Goal: Information Seeking & Learning: Check status

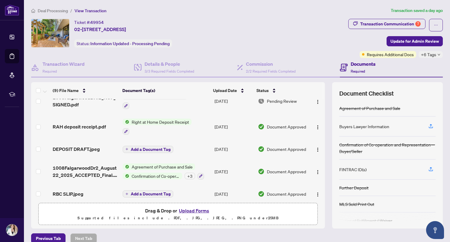
scroll to position [105, 0]
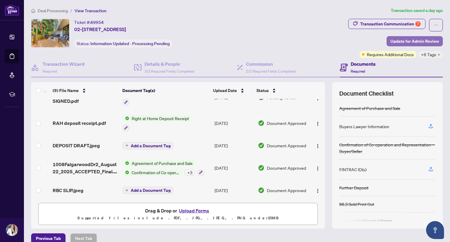
click at [404, 40] on span "Update for Admin Review" at bounding box center [415, 42] width 48 height 10
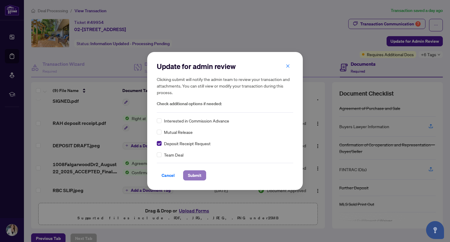
click at [192, 176] on span "Submit" at bounding box center [194, 176] width 13 height 10
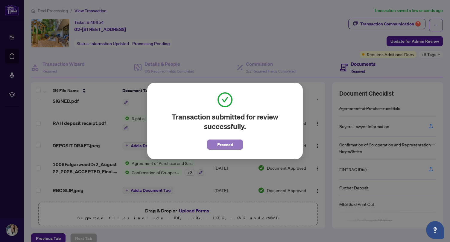
click at [229, 145] on span "Proceed" at bounding box center [225, 145] width 16 height 10
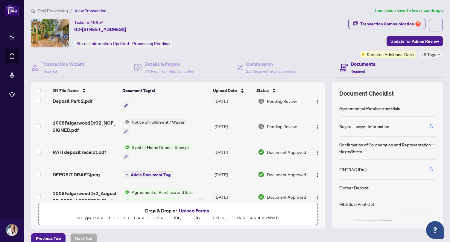
scroll to position [0, 0]
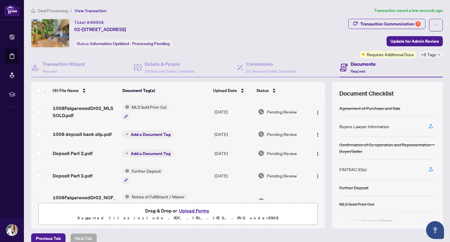
click at [221, 57] on div "Ticket #: 49954 02-[STREET_ADDRESS] Status: Information Updated - Processing Pe…" at bounding box center [188, 38] width 317 height 39
click at [42, 11] on span "Deal Processing" at bounding box center [53, 10] width 30 height 5
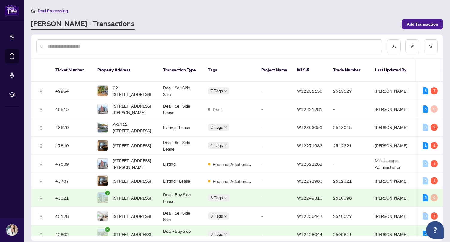
click at [204, 21] on div "[PERSON_NAME] - Transactions" at bounding box center [214, 24] width 367 height 11
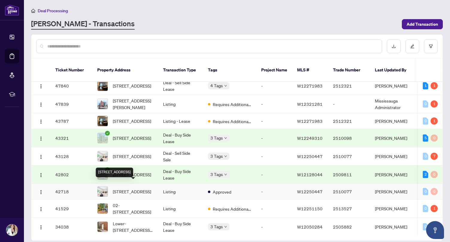
click at [121, 189] on span "[STREET_ADDRESS]" at bounding box center [132, 192] width 38 height 7
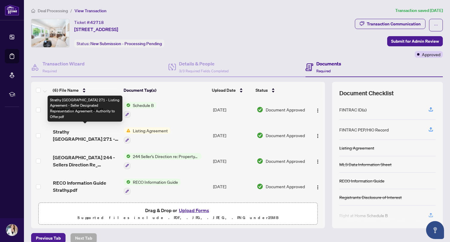
scroll to position [7, 0]
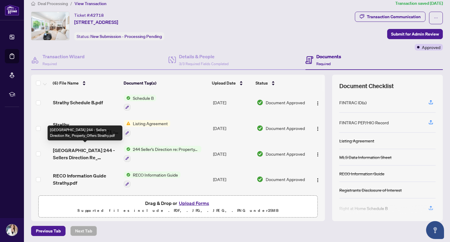
click at [95, 147] on span "[GEOGRAPHIC_DATA] 244 - Sellers Direction Re_ Property_Offers Strathy.pdf" at bounding box center [86, 154] width 66 height 14
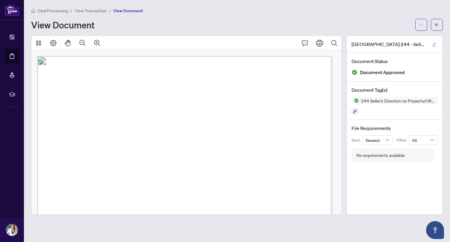
click at [262, 125] on span "[PERSON_NAME]" at bounding box center [250, 124] width 34 height 4
click at [262, 124] on span "The Seller acknowledges that the Listing Brokerage has professional obligations…" at bounding box center [173, 126] width 233 height 4
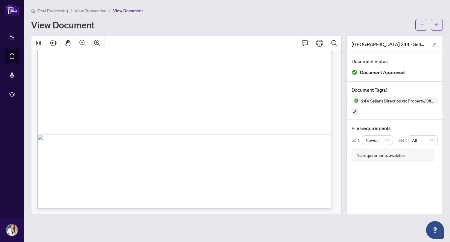
click at [253, 128] on span "[DATE]" at bounding box center [245, 130] width 16 height 4
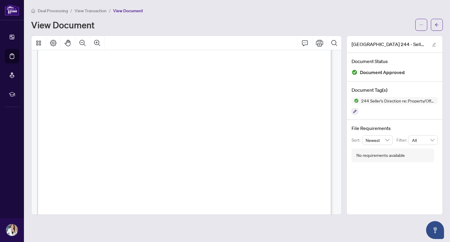
click at [262, 124] on div "Form 244 Revised 2023 Page 1 of 1 The trademarks REALTOR®, REALTORS®, MLS®, Mul…" at bounding box center [273, 219] width 472 height 611
click at [85, 11] on span "View Transaction" at bounding box center [91, 10] width 32 height 5
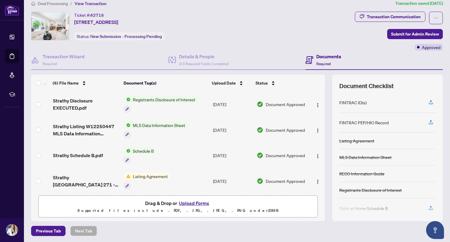
click at [149, 98] on span "Registrants Disclosure of Interest" at bounding box center [163, 99] width 67 height 7
click at [84, 97] on span "Strathy Disclosure EXECUTED.pdf" at bounding box center [86, 104] width 66 height 14
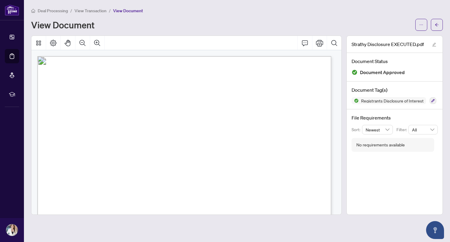
click at [247, 134] on div "Form 161 Revised 2024 Page 1 of 1 The trademarks REALTOR®, REALTORS®, MLS®, Mul…" at bounding box center [273, 242] width 472 height 611
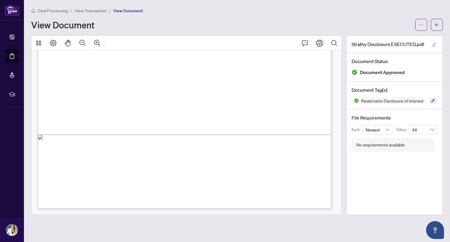
click at [239, 160] on div "Form 161 Revised 2024 Page 1 of 1 The trademarks REALTOR®, REALTORS®, MLS®, Mul…" at bounding box center [273, 134] width 472 height 611
click at [250, 160] on div "Form 161 Revised 2024 Page 1 of 1 The trademarks REALTOR®, REALTORS®, MLS®, Mul…" at bounding box center [273, 134] width 472 height 611
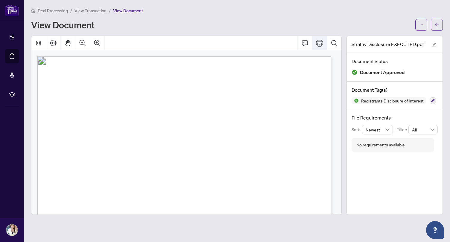
click at [323, 43] on icon "Print" at bounding box center [319, 43] width 7 height 7
click at [239, 77] on span "Registrant Disclosure of Interest" at bounding box center [181, 77] width 114 height 8
